Goal: Check status: Check status

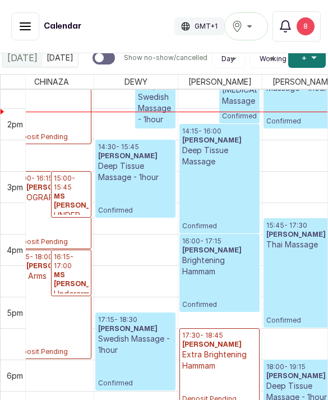
scroll to position [0, 26]
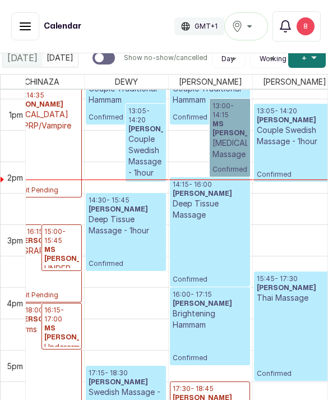
click at [215, 168] on link "13:00 - 14:15 MS [PERSON_NAME][MEDICAL_DATA] Massage Confirmed" at bounding box center [230, 138] width 40 height 78
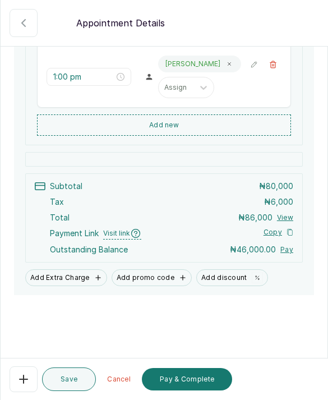
scroll to position [277, 0]
click at [21, 26] on icon "button" at bounding box center [23, 22] width 13 height 13
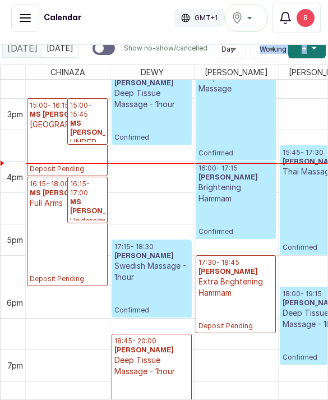
scroll to position [158, 0]
